Goal: Task Accomplishment & Management: Complete application form

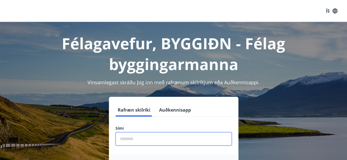
click at [145, 139] on input "phone" at bounding box center [173, 138] width 116 height 13
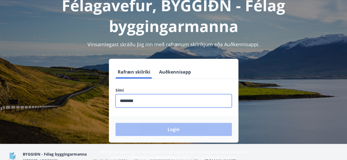
scroll to position [39, 0]
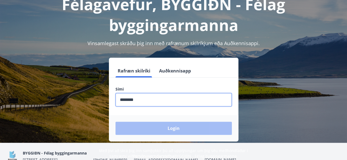
click at [149, 102] on input "phone" at bounding box center [173, 99] width 116 height 13
click at [152, 95] on input "phone" at bounding box center [173, 99] width 116 height 13
type input "********"
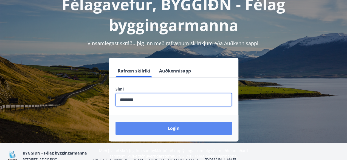
click at [152, 126] on button "Login" at bounding box center [173, 128] width 116 height 13
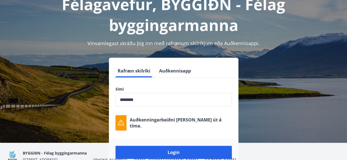
click at [173, 153] on div "BYGGIÐN - Félag byggingarmanna [STREET_ADDRESS] [PHONE_NUMBER] [EMAIL_ADDRESS][…" at bounding box center [129, 156] width 213 height 13
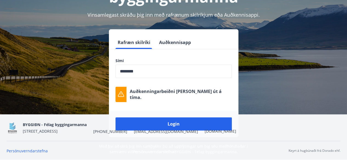
click at [179, 123] on div "BYGGIÐN - Félag byggingarmanna [STREET_ADDRESS] [PHONE_NUMBER] [EMAIL_ADDRESS][…" at bounding box center [129, 127] width 213 height 13
click at [172, 128] on div "BYGGIÐN - Félag byggingarmanna [STREET_ADDRESS] [PHONE_NUMBER] [EMAIL_ADDRESS][…" at bounding box center [129, 127] width 213 height 13
click at [147, 74] on input "phone" at bounding box center [173, 71] width 116 height 13
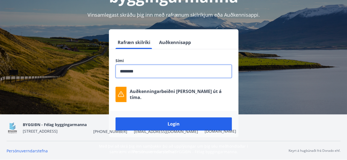
click at [115, 118] on button "Login" at bounding box center [173, 124] width 116 height 13
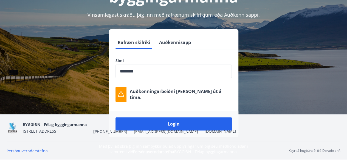
click at [84, 48] on div "Rafræn skilríki Auðkennisapp Sími ​ Auðkenningarbeiðni [PERSON_NAME] út á tíma.…" at bounding box center [174, 83] width 334 height 108
